Goal: Find specific page/section

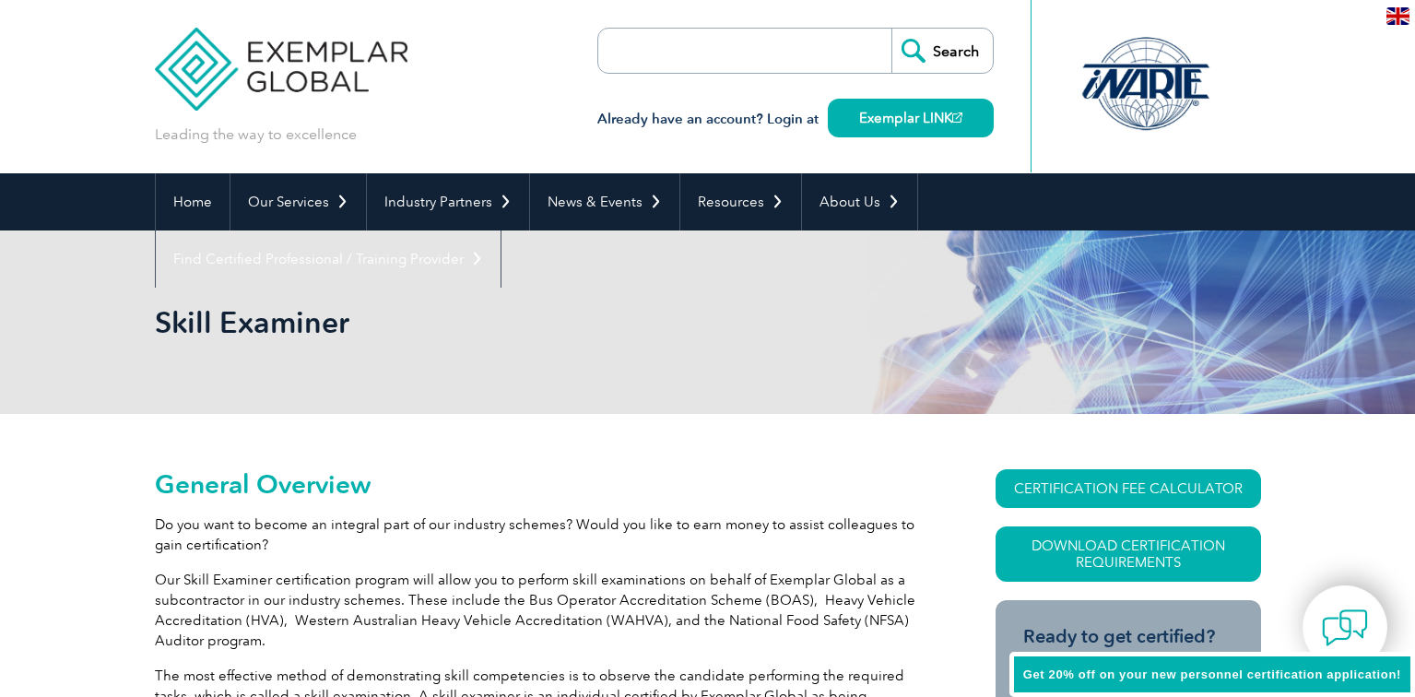
scroll to position [4, 0]
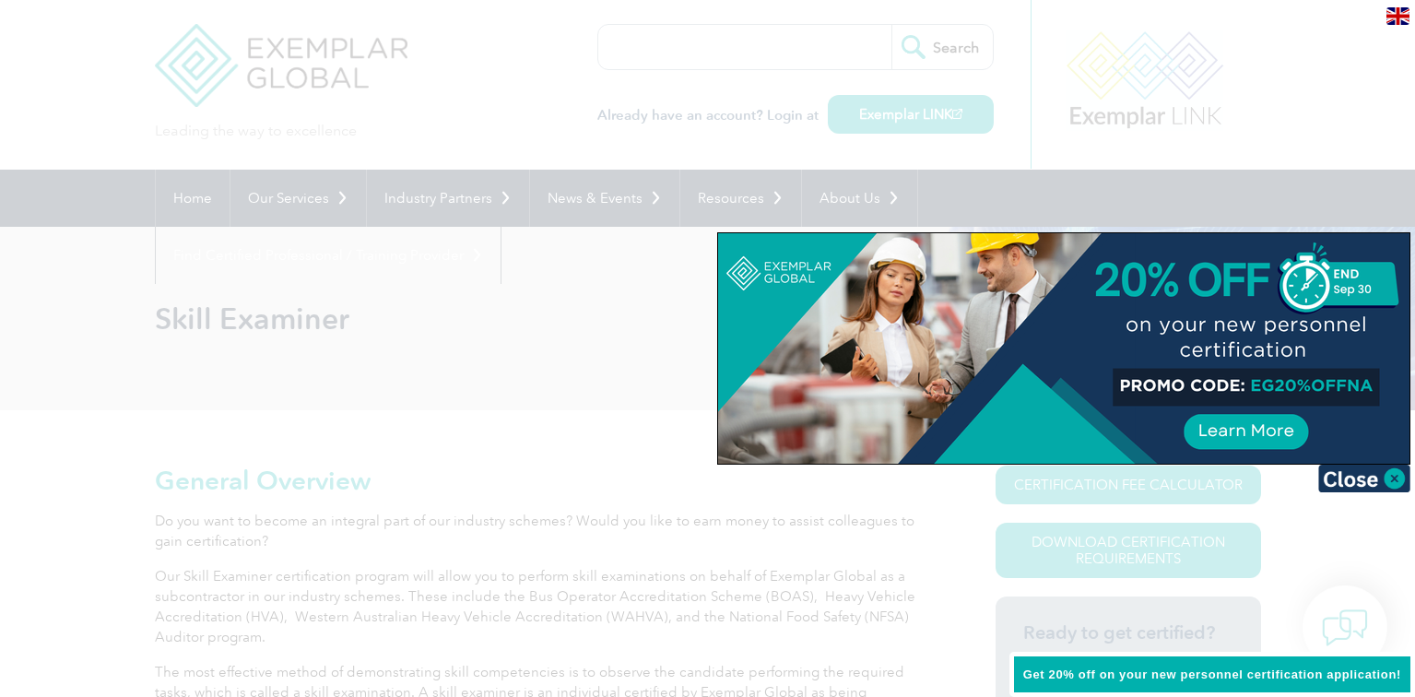
click at [526, 337] on div at bounding box center [707, 348] width 1415 height 697
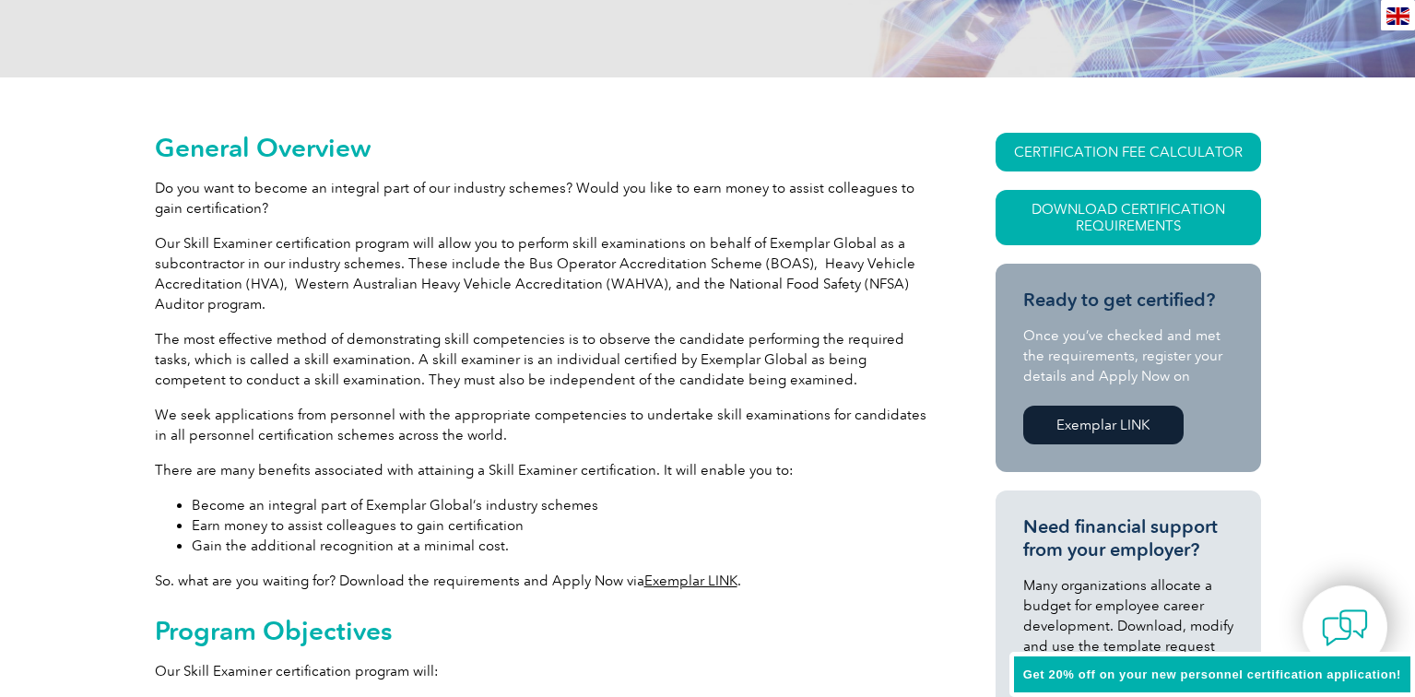
scroll to position [0, 0]
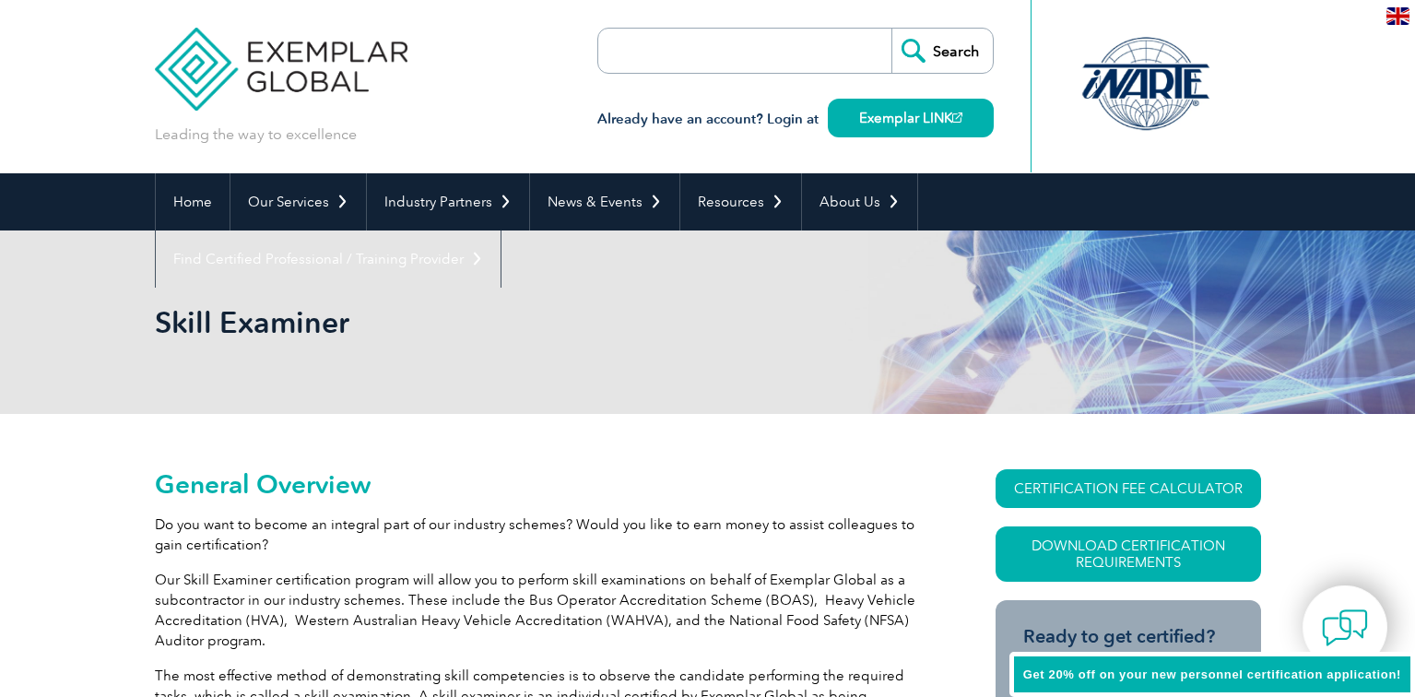
click at [728, 47] on input "search" at bounding box center [705, 51] width 194 height 44
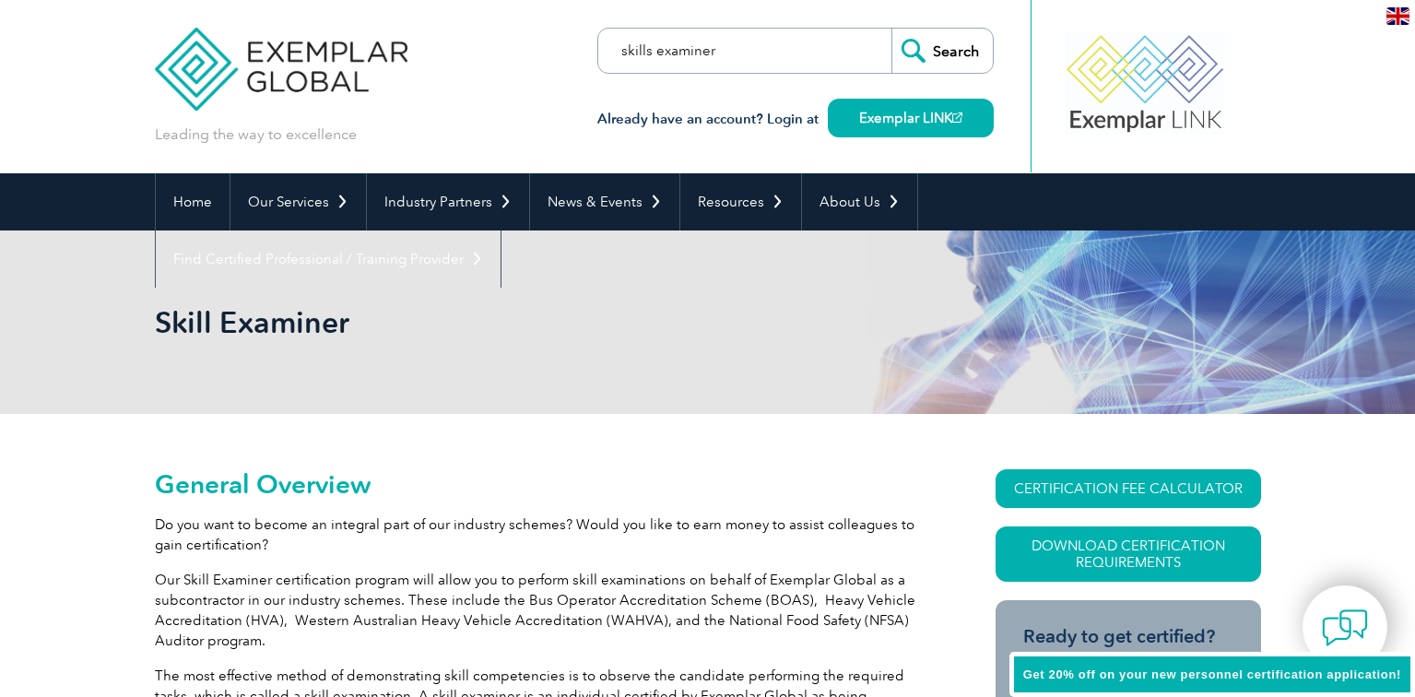
type input "skills examiner"
click at [892, 29] on input "Search" at bounding box center [942, 51] width 101 height 44
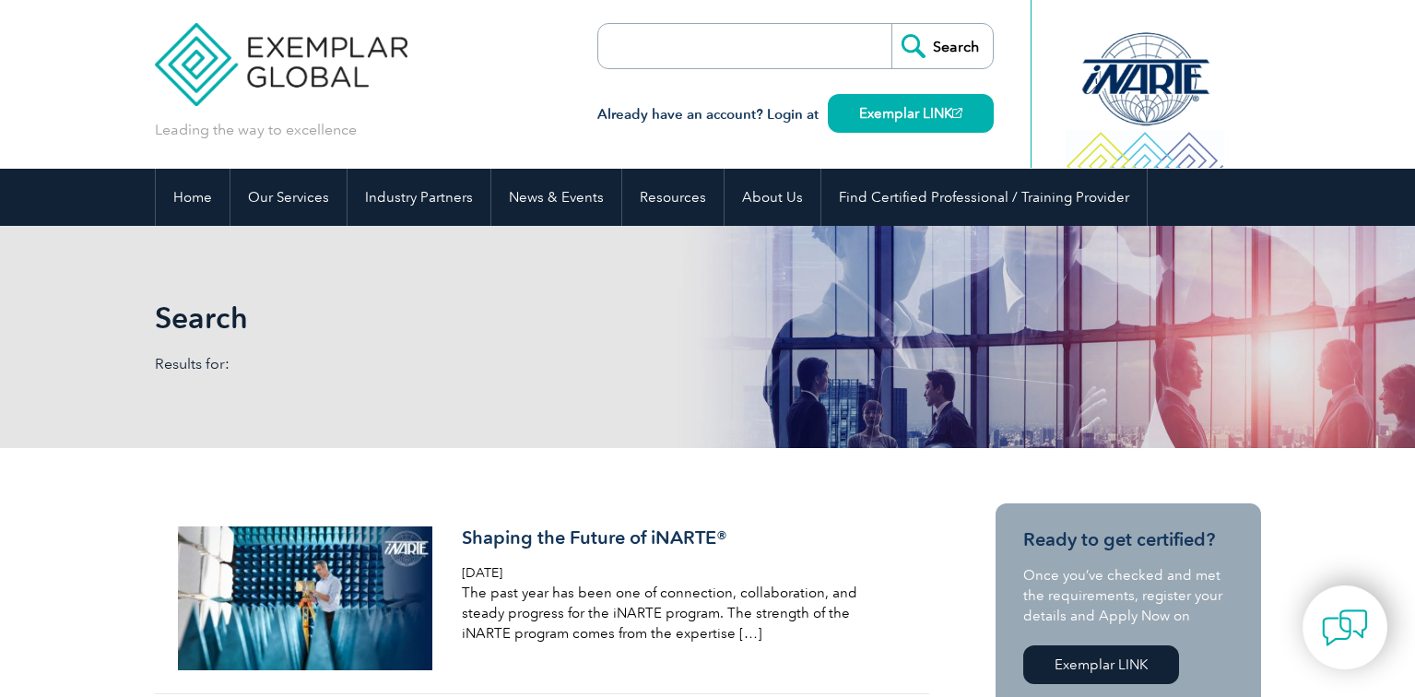
scroll to position [7, 0]
